Goal: Download file/media

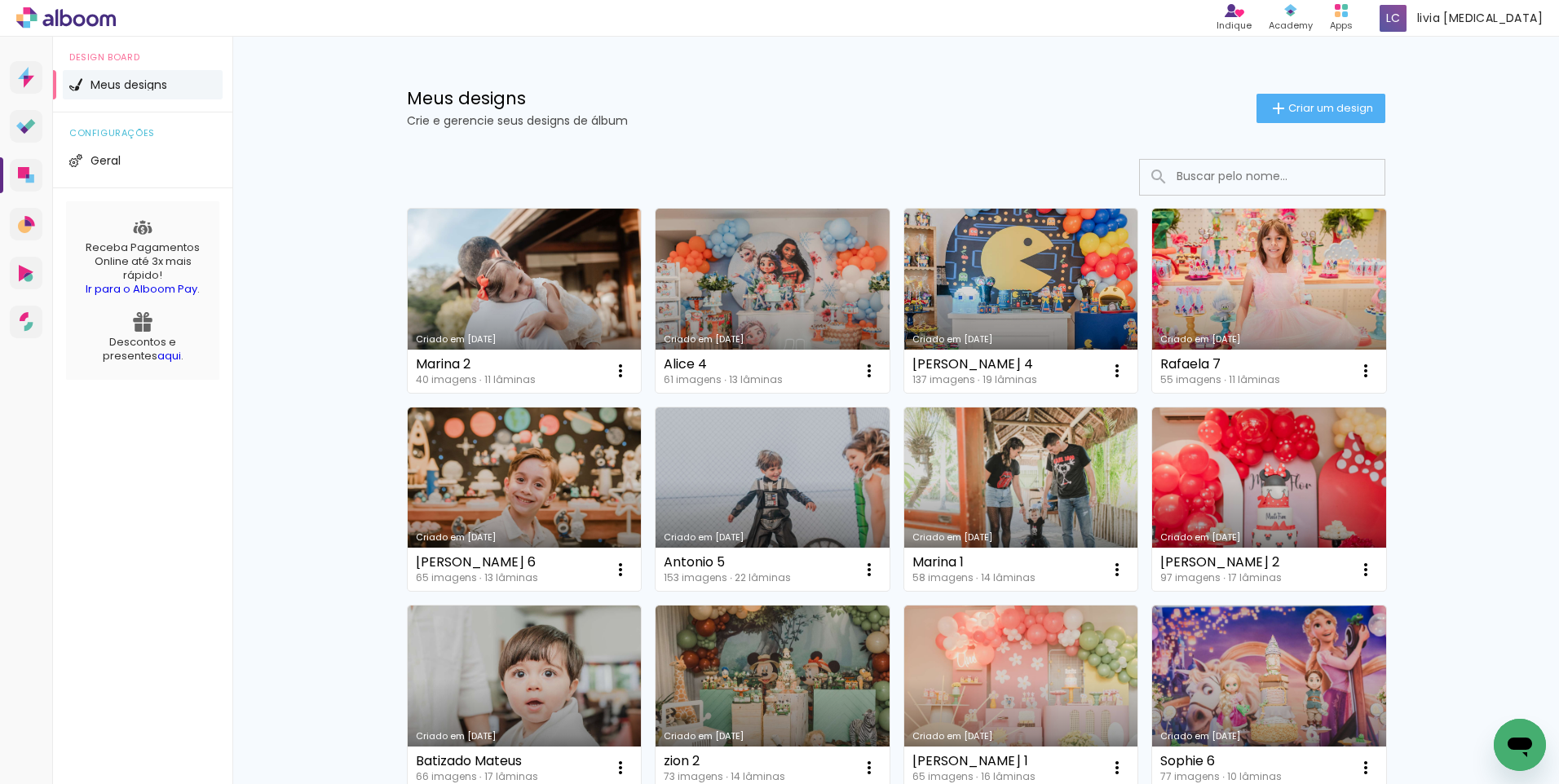
scroll to position [16, 0]
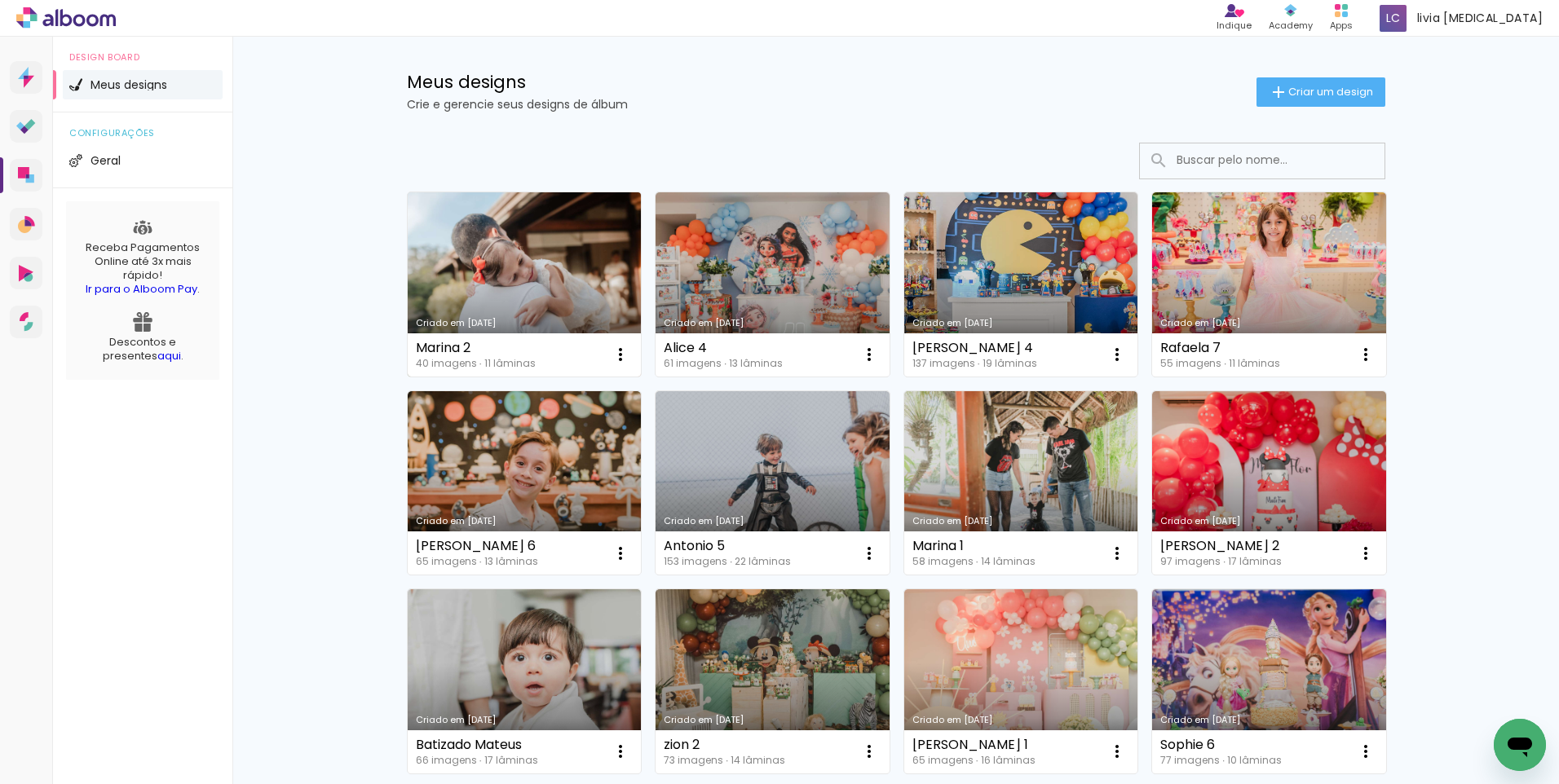
click at [538, 242] on link "Criado em [DATE]" at bounding box center [525, 284] width 234 height 184
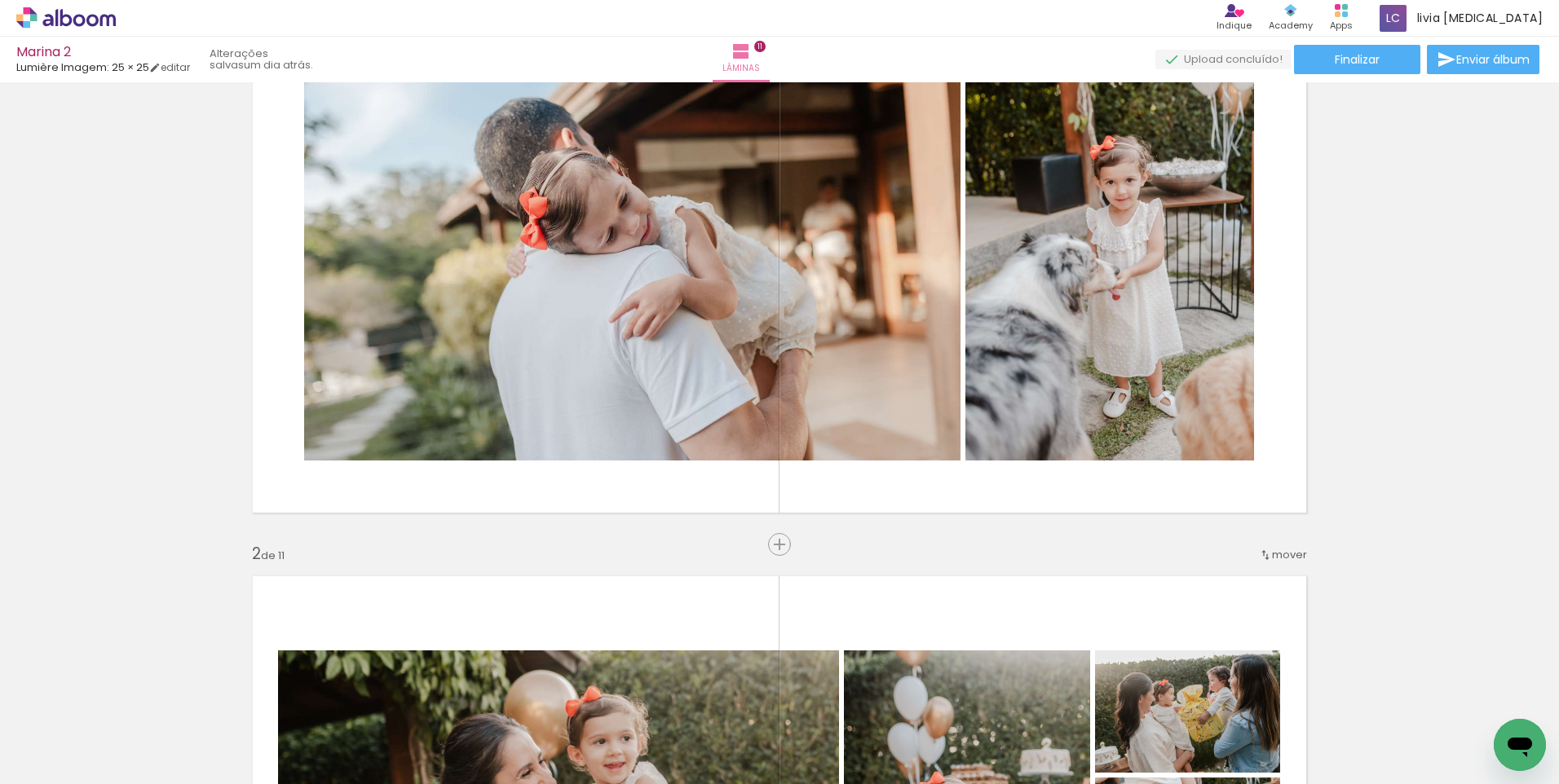
scroll to position [163, 0]
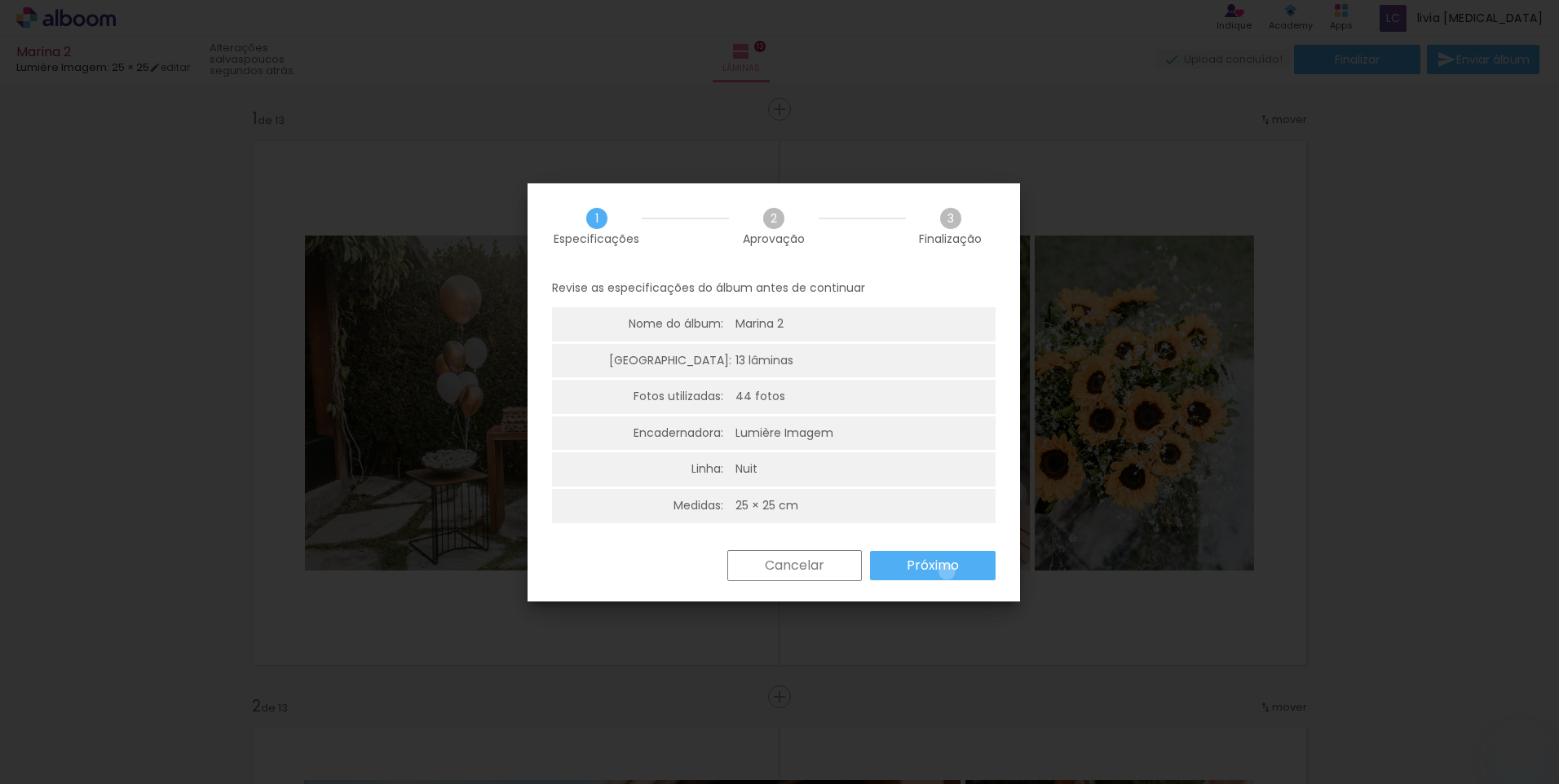
click at [0, 0] on slot "Próximo" at bounding box center [0, 0] width 0 height 0
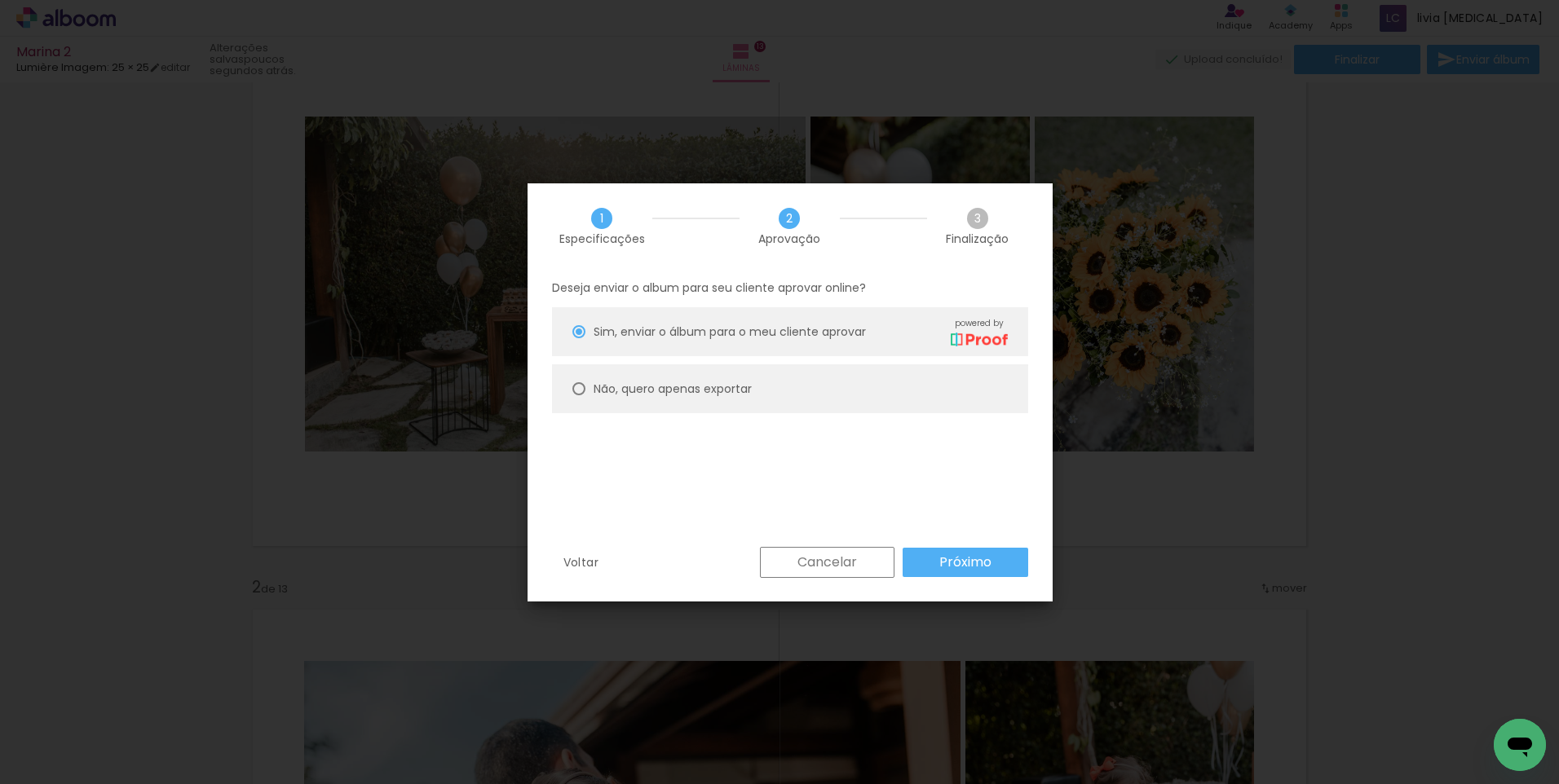
click at [579, 392] on div at bounding box center [578, 388] width 13 height 13
type paper-radio-button "on"
click at [0, 0] on slot "Próximo" at bounding box center [0, 0] width 0 height 0
type input "Alta, 300 DPI"
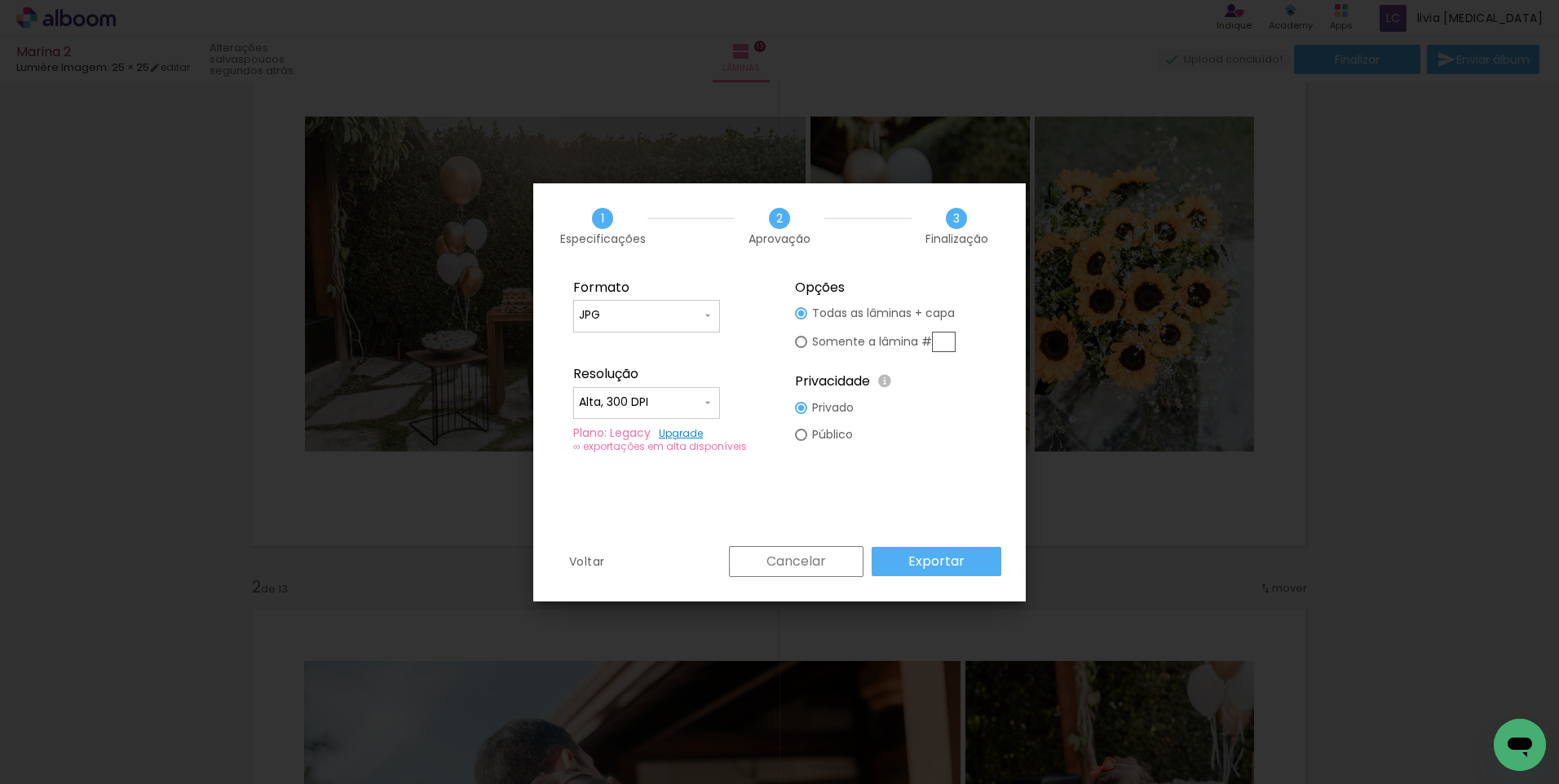
click at [943, 343] on input "text" at bounding box center [943, 342] width 24 height 21
type paper-radio-button "on"
type input "1"
click at [0, 0] on slot "Exportar" at bounding box center [0, 0] width 0 height 0
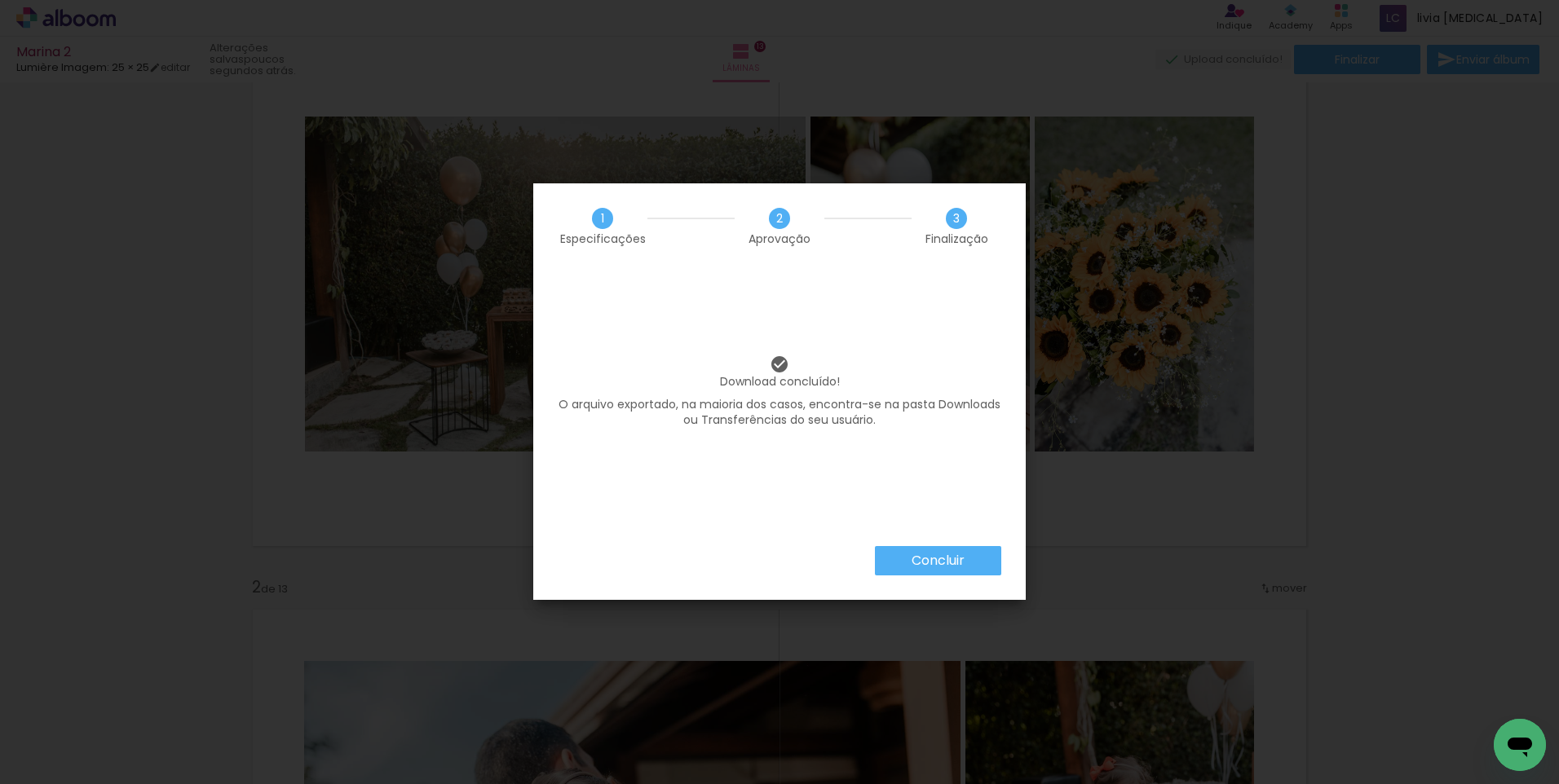
click at [183, 574] on iron-overlay-backdrop at bounding box center [780, 392] width 1559 height 784
click at [975, 558] on paper-button "Concluir" at bounding box center [937, 561] width 126 height 30
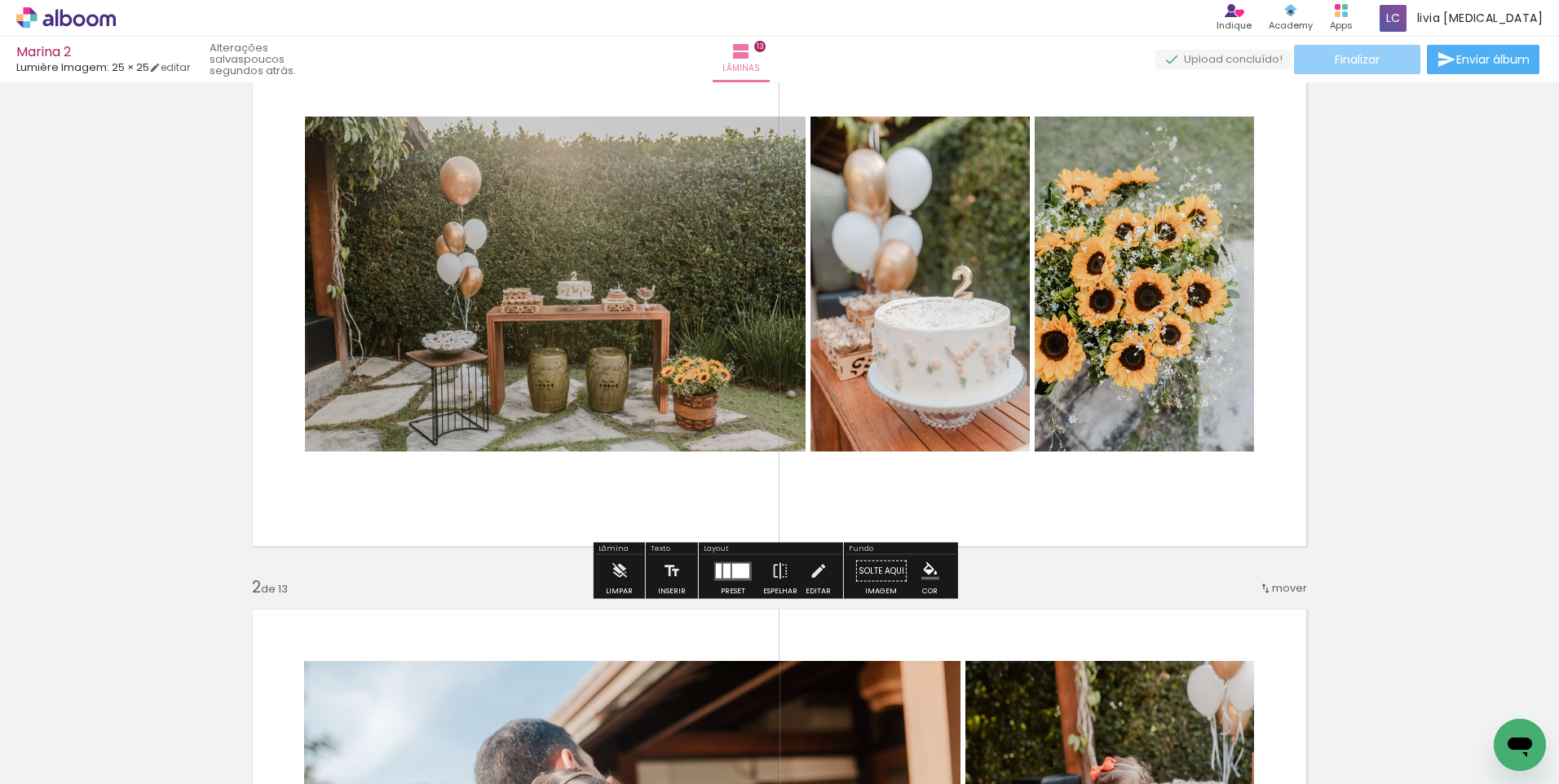
click at [1344, 65] on span "Finalizar" at bounding box center [1356, 59] width 45 height 12
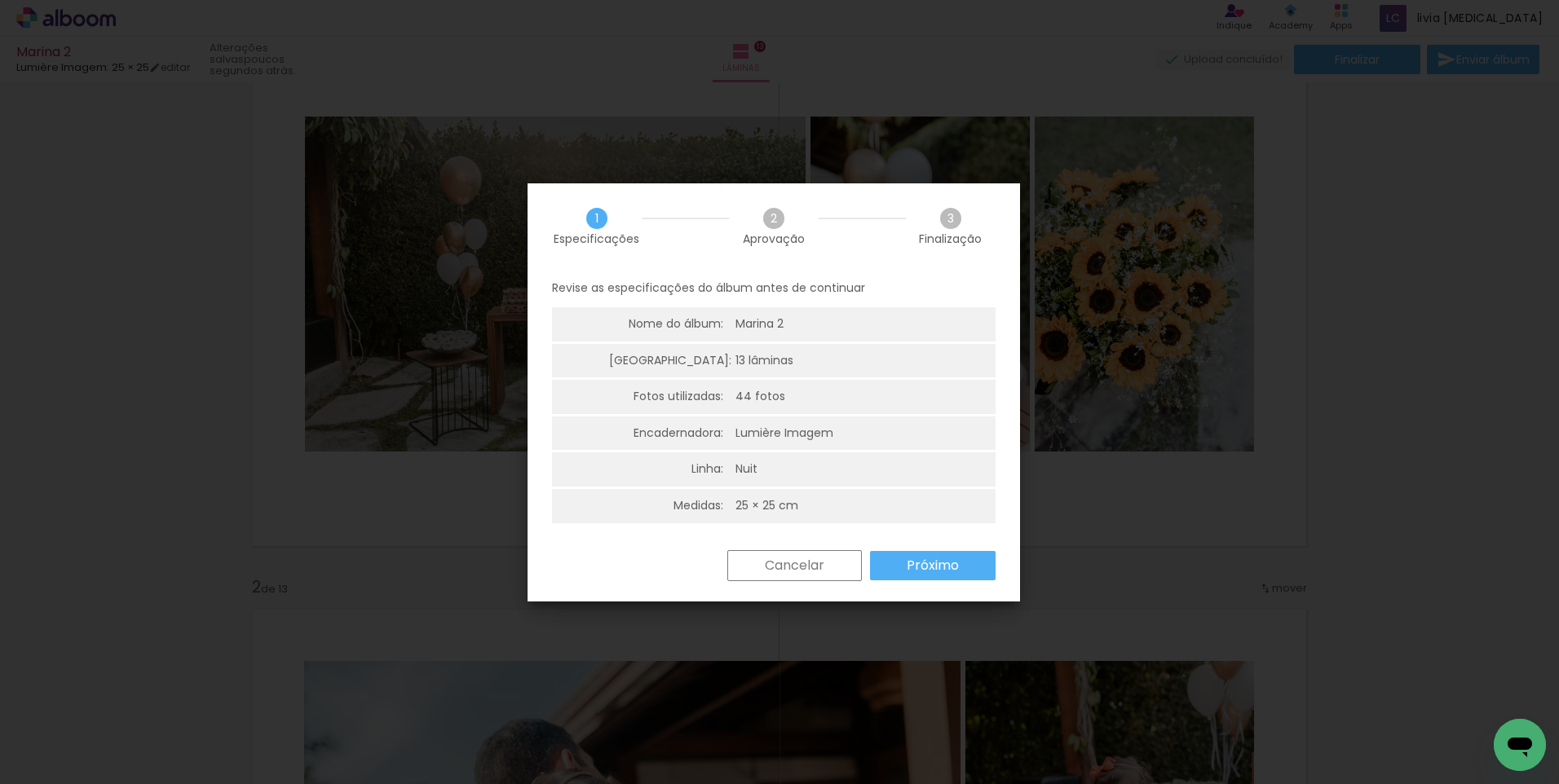
click at [0, 0] on slot "Próximo" at bounding box center [0, 0] width 0 height 0
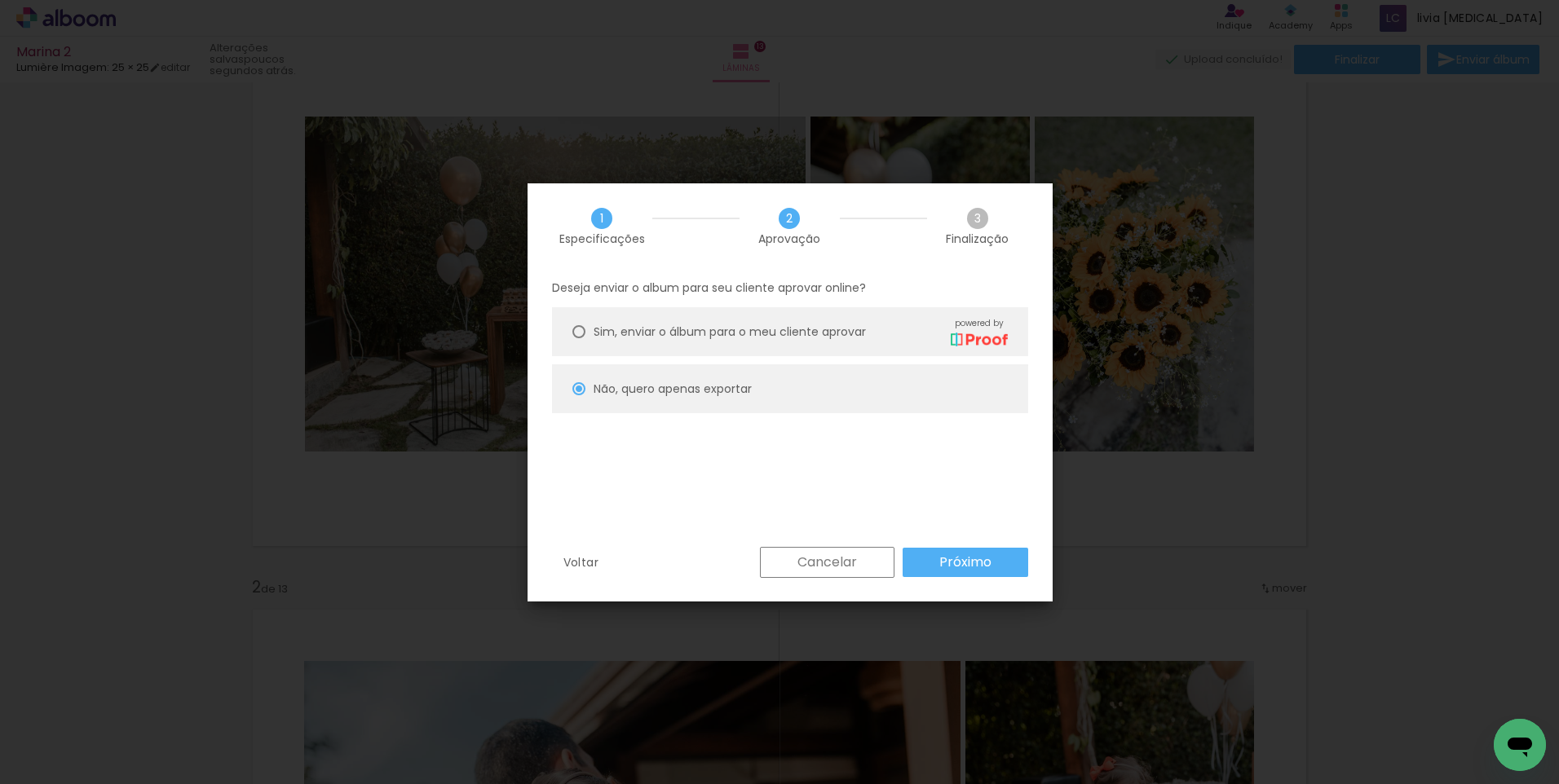
click at [0, 0] on slot "Próximo" at bounding box center [0, 0] width 0 height 0
type input "Alta, 300 DPI"
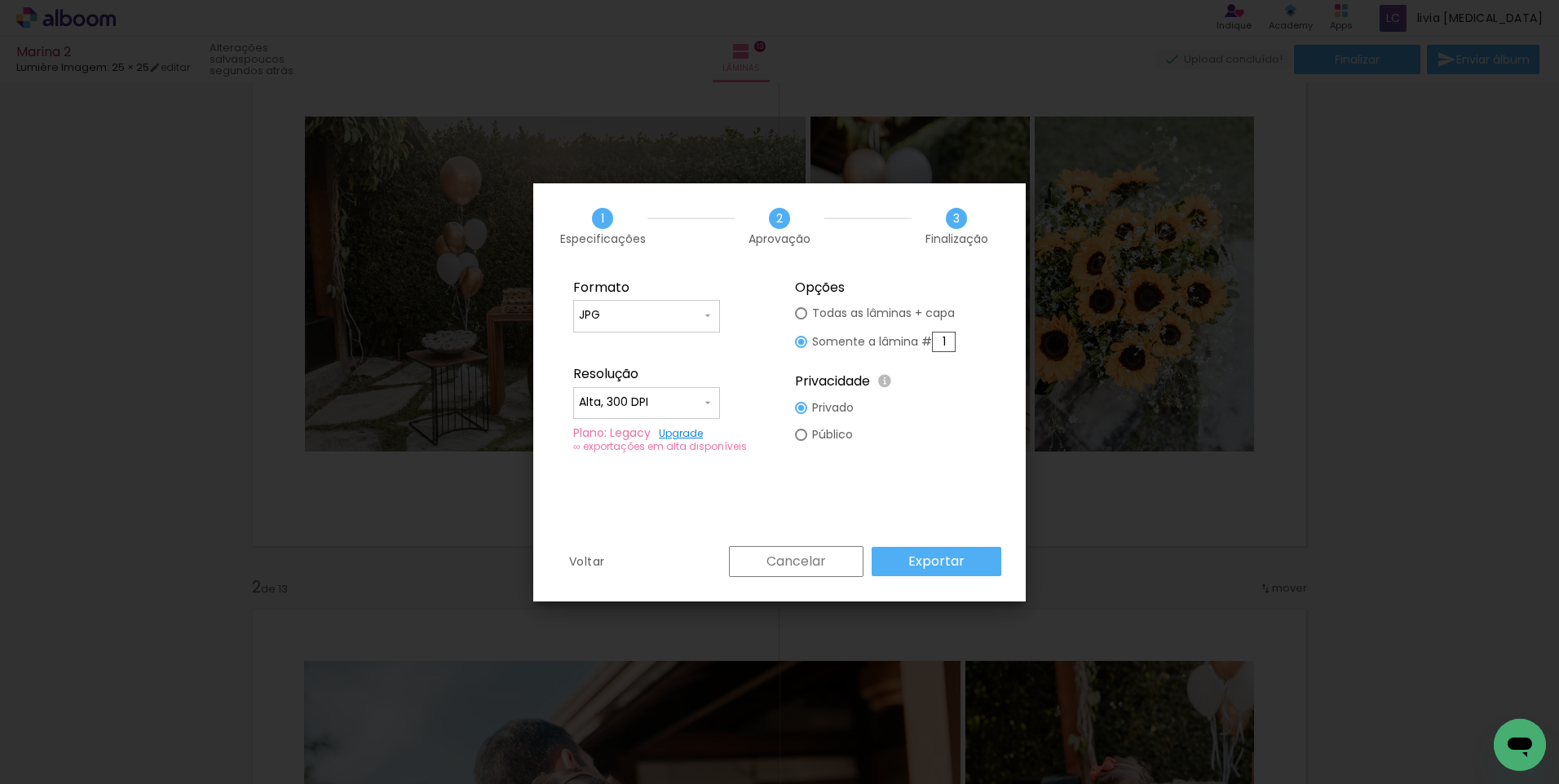
drag, startPoint x: 948, startPoint y: 342, endPoint x: 930, endPoint y: 342, distance: 18.0
click at [0, 0] on slot "Somente a lâmina # 1" at bounding box center [0, 0] width 0 height 0
type input "2"
click at [0, 0] on slot "Exportar" at bounding box center [0, 0] width 0 height 0
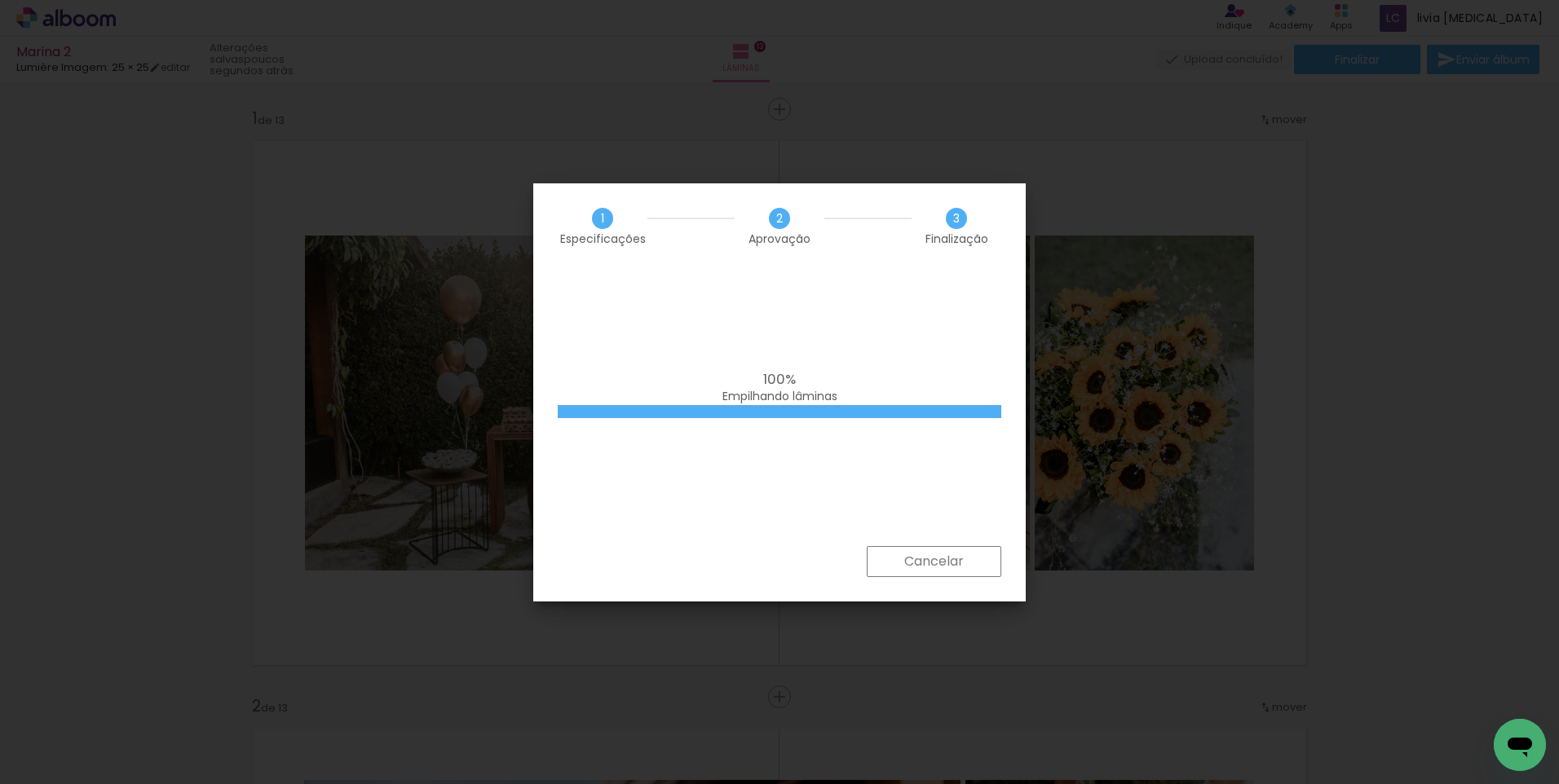
scroll to position [119, 0]
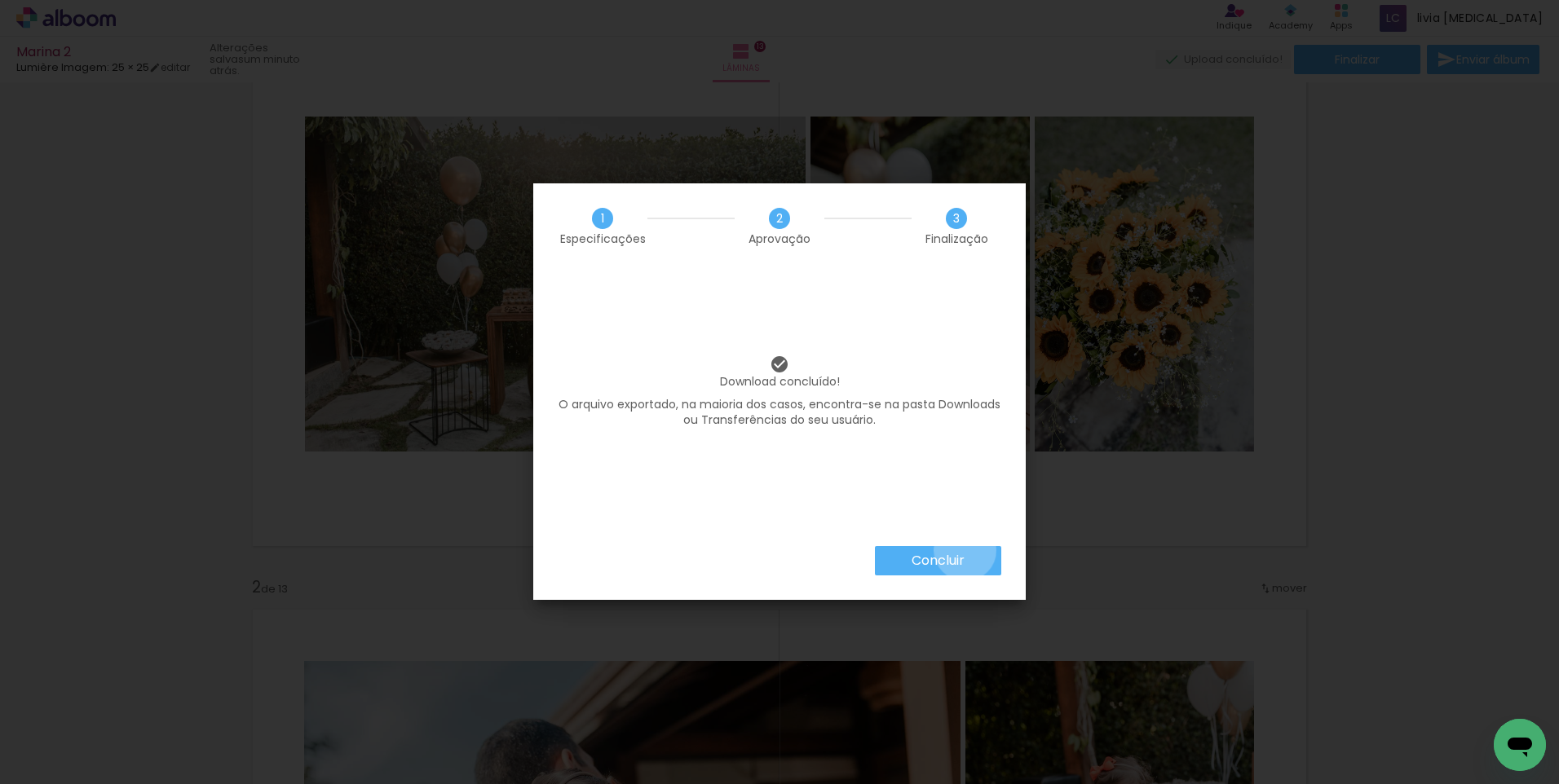
click at [964, 550] on paper-button "Concluir" at bounding box center [937, 561] width 126 height 30
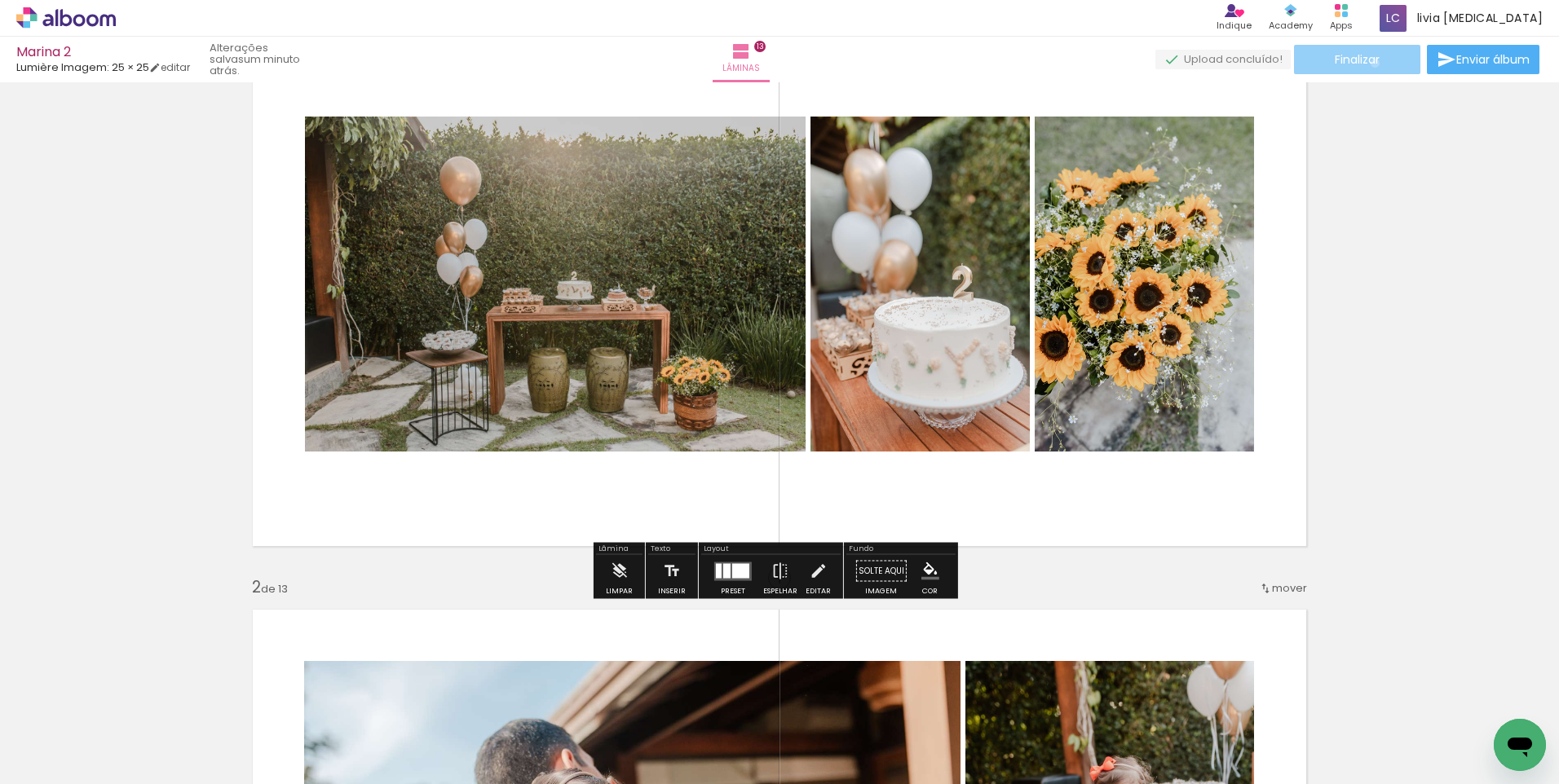
click at [1369, 62] on span "Finalizar" at bounding box center [1356, 59] width 45 height 12
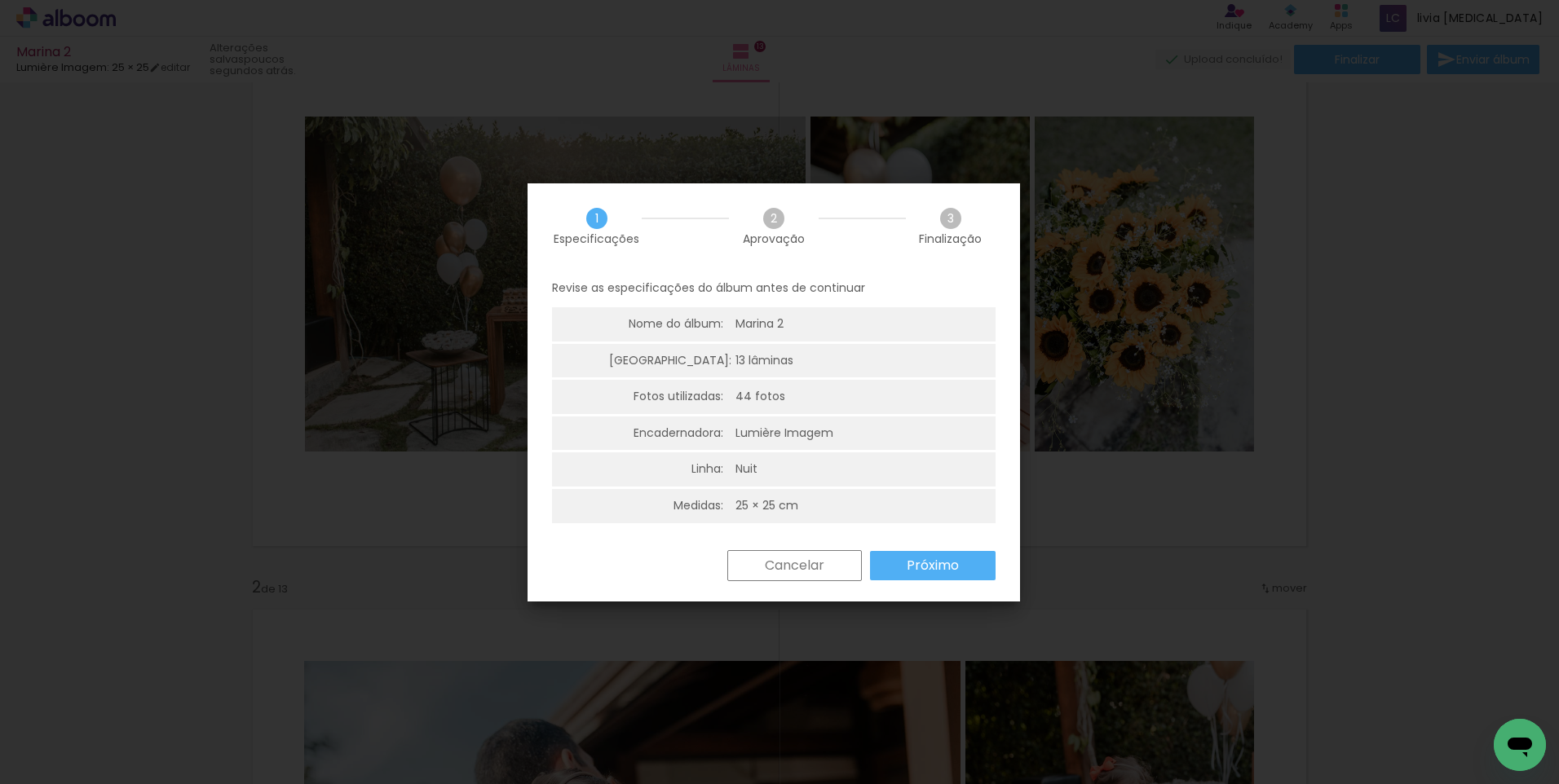
click at [0, 0] on slot "Próximo" at bounding box center [0, 0] width 0 height 0
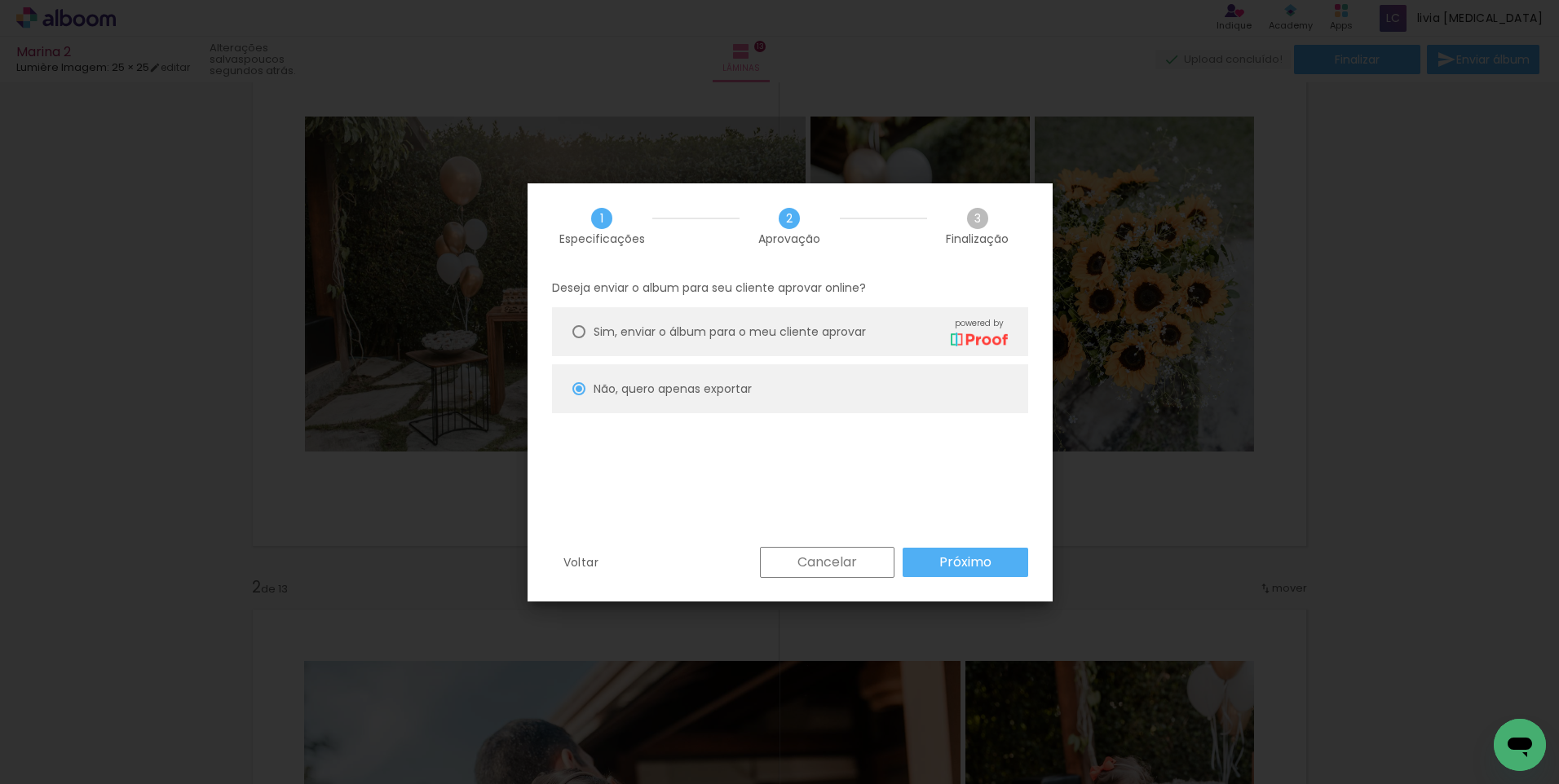
click at [0, 0] on slot "Próximo" at bounding box center [0, 0] width 0 height 0
type input "Alta, 300 DPI"
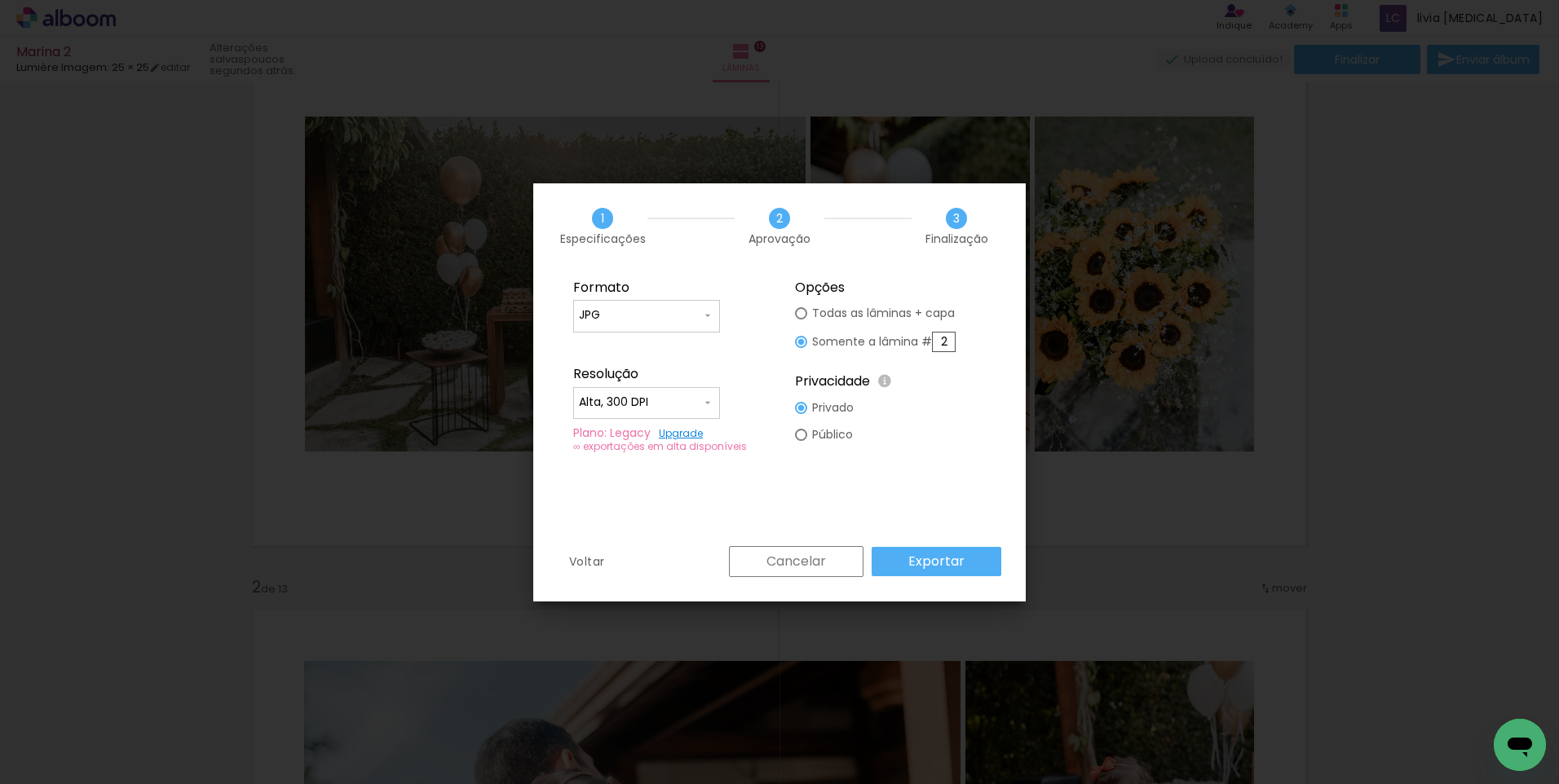
click at [946, 344] on input "2" at bounding box center [943, 342] width 24 height 21
type paper-radio-button "on"
drag, startPoint x: 946, startPoint y: 338, endPoint x: 925, endPoint y: 338, distance: 21.0
click at [0, 0] on slot "Somente a lâmina # 2" at bounding box center [0, 0] width 0 height 0
type input "3"
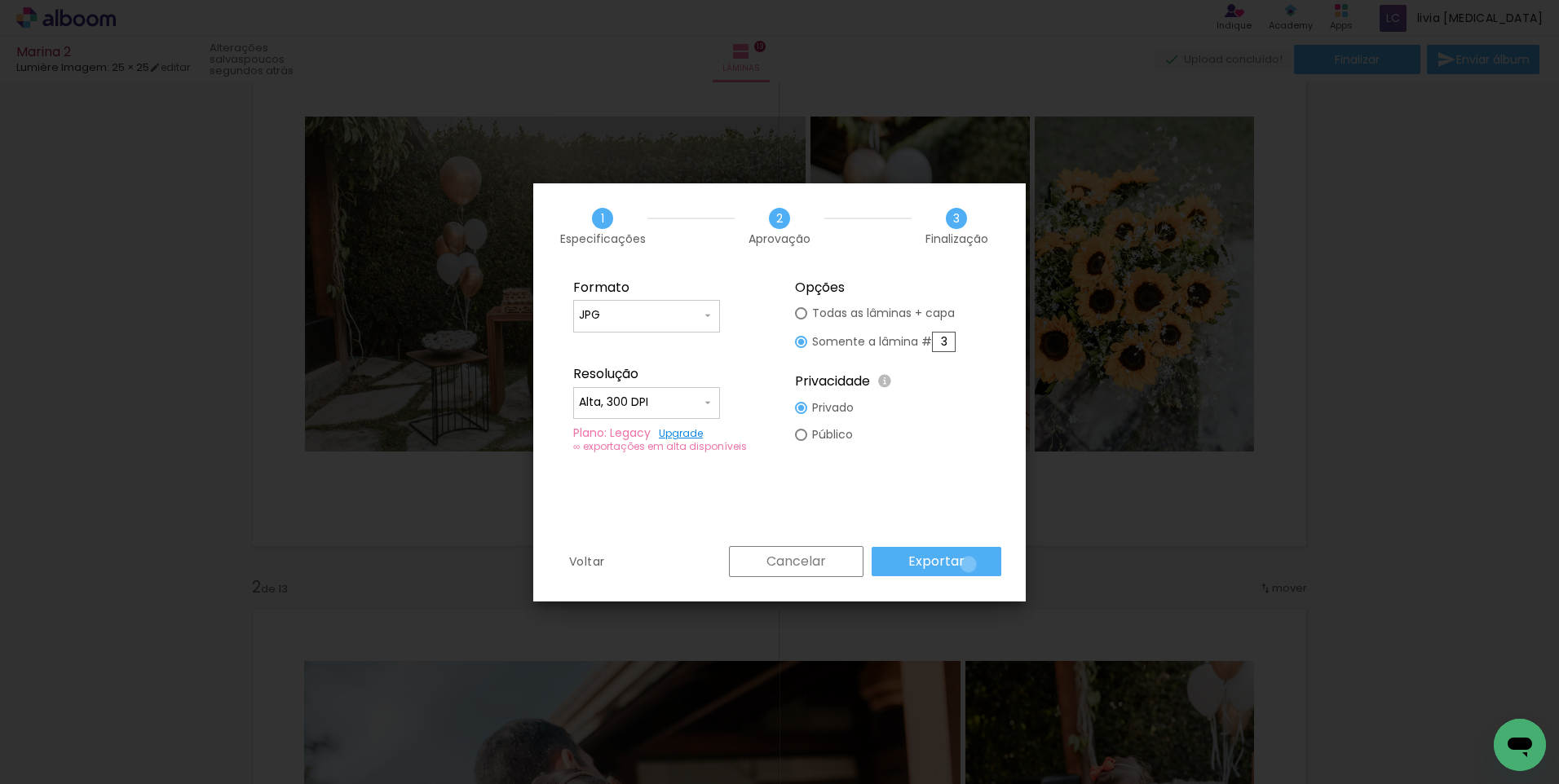
click at [971, 564] on paper-button "Exportar" at bounding box center [936, 562] width 130 height 30
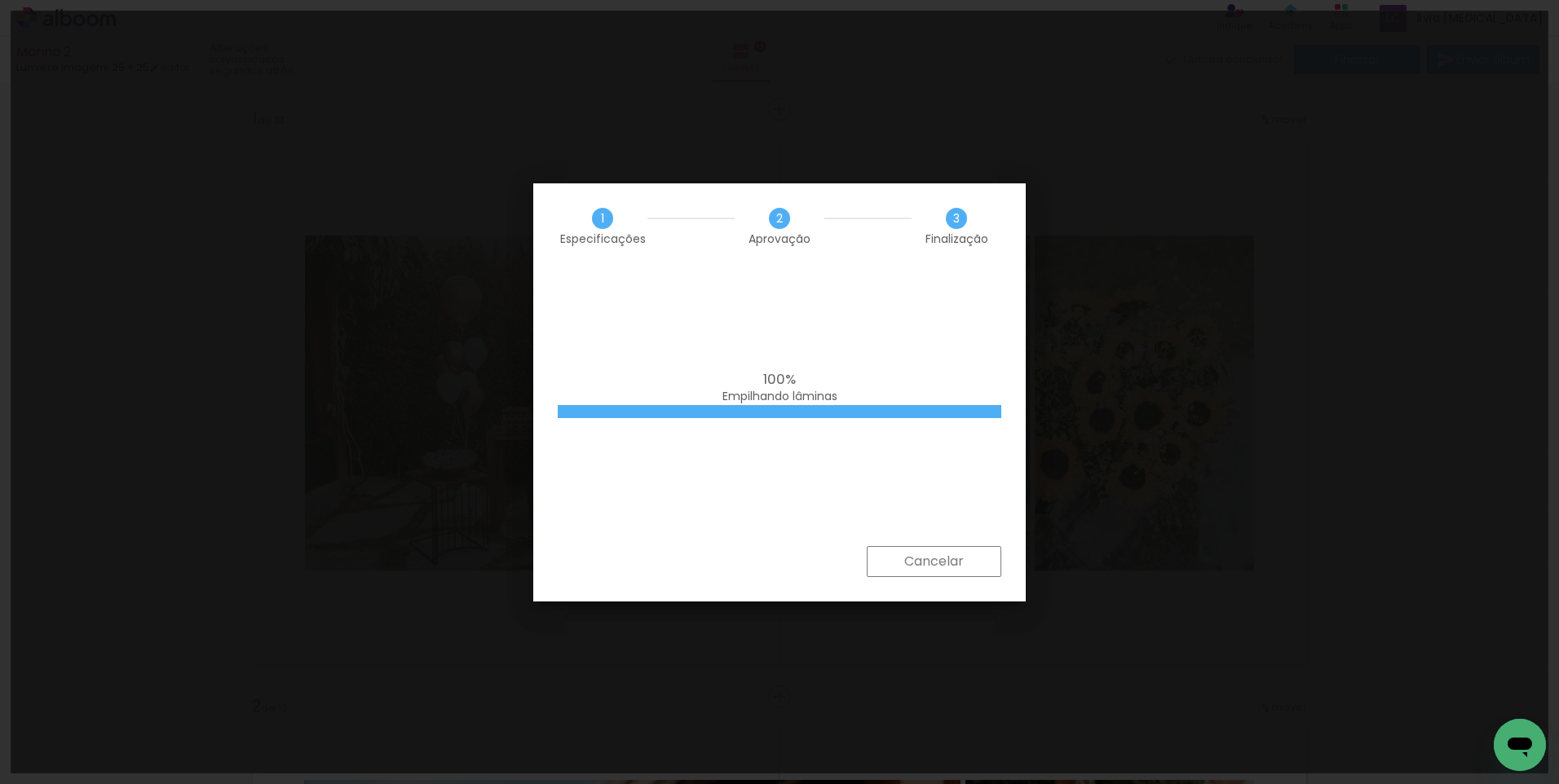
scroll to position [119, 0]
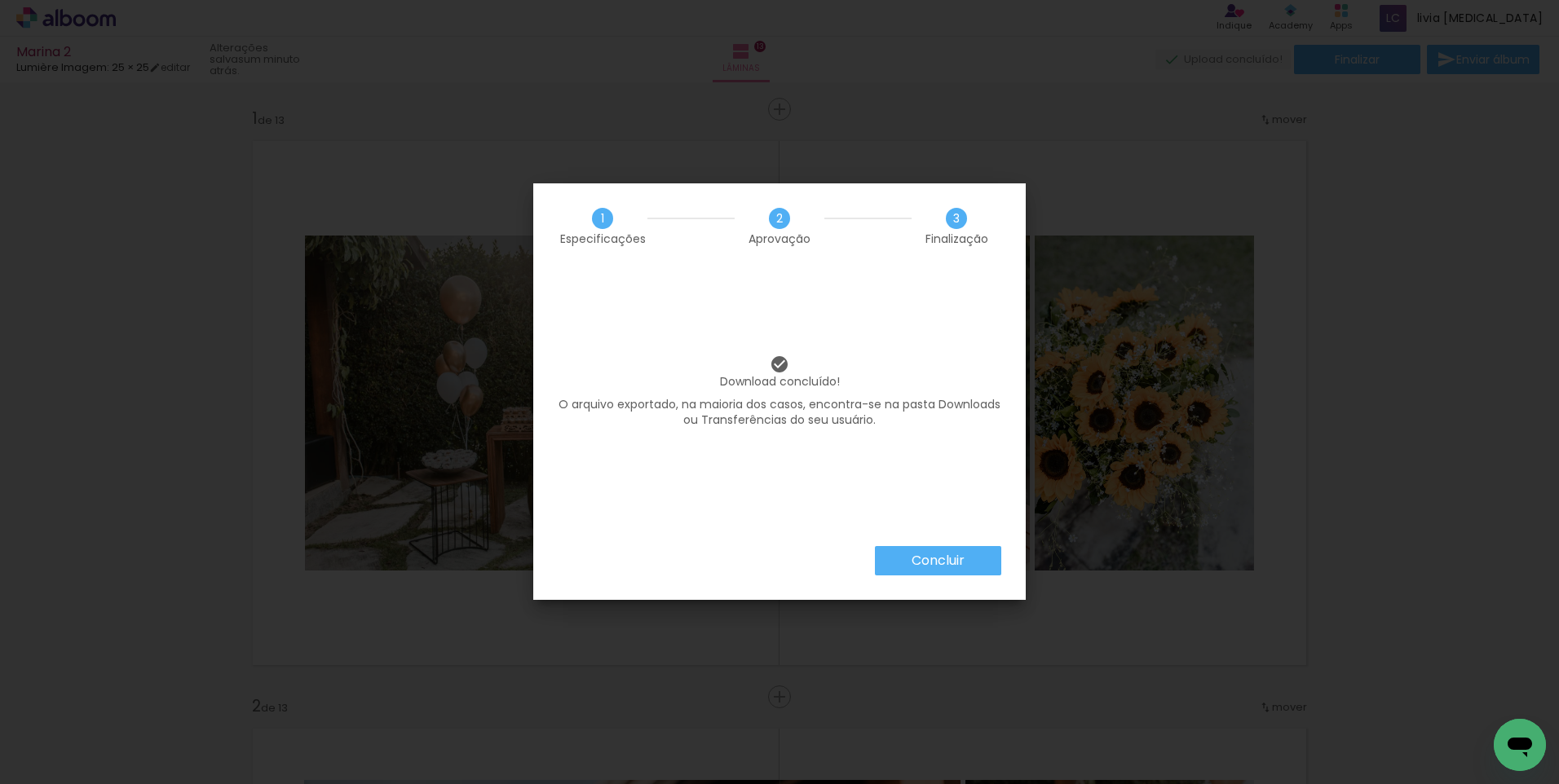
scroll to position [119, 0]
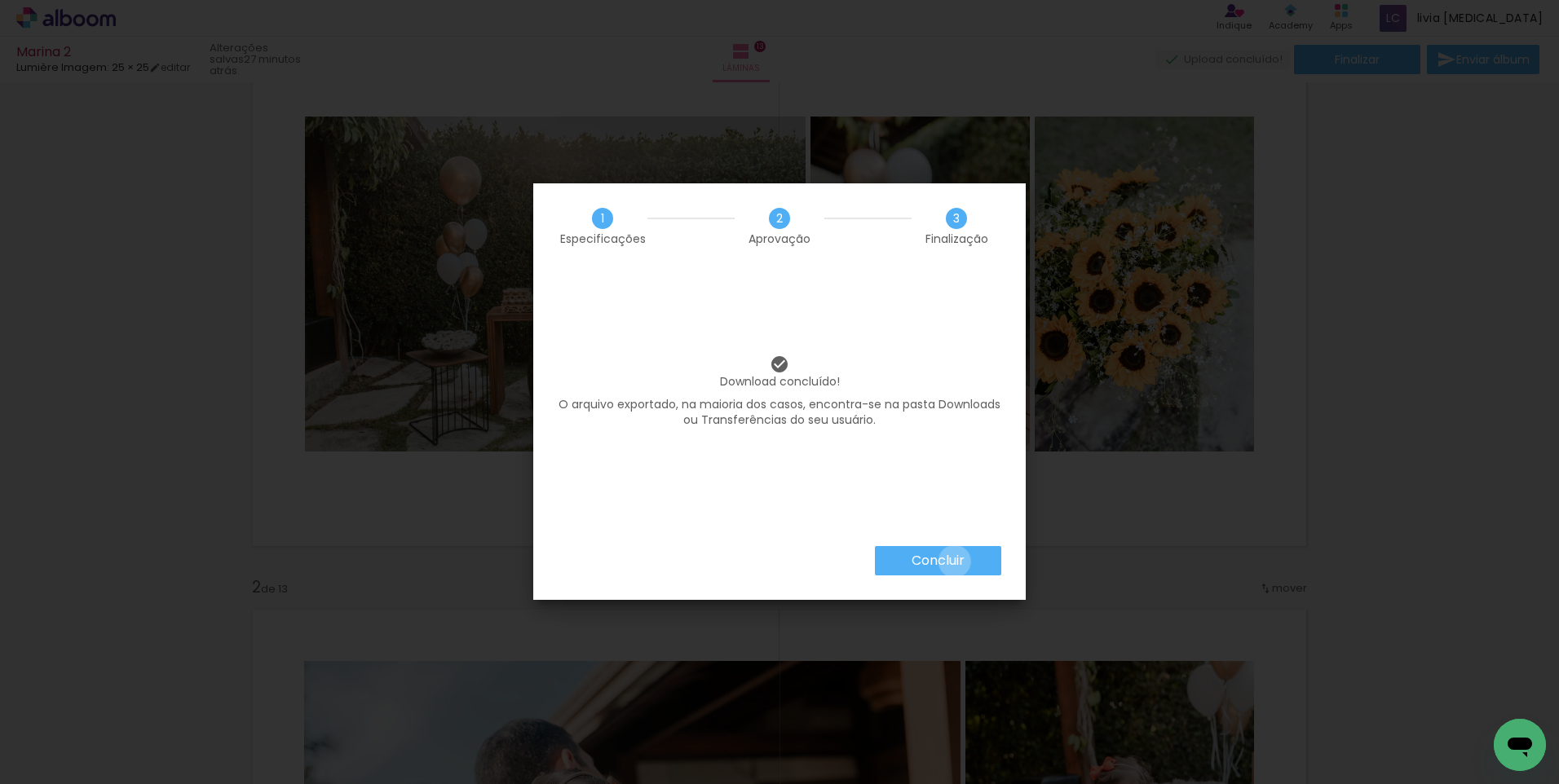
click at [0, 0] on slot "Concluir" at bounding box center [0, 0] width 0 height 0
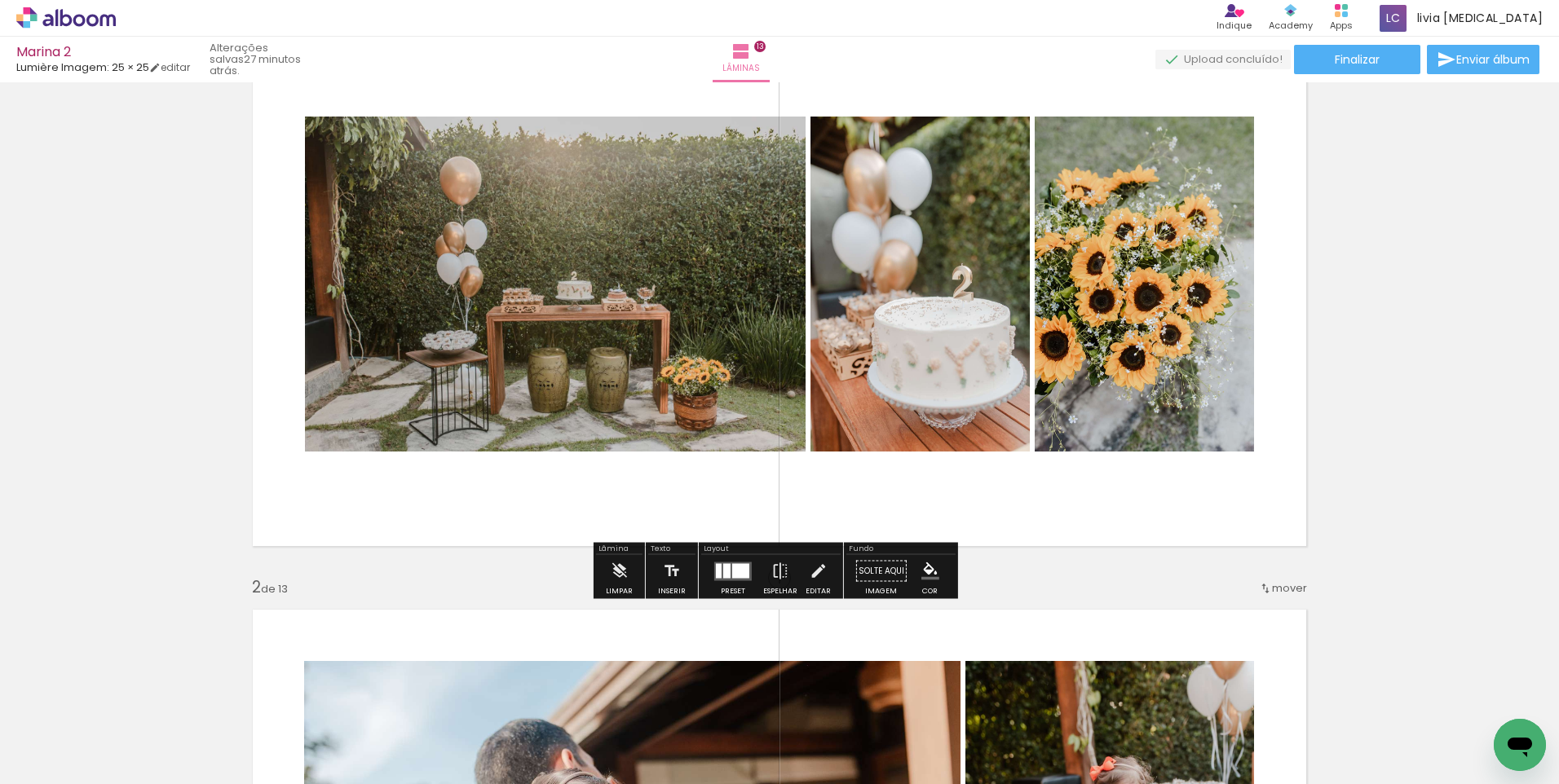
scroll to position [0, 0]
